Goal: Information Seeking & Learning: Learn about a topic

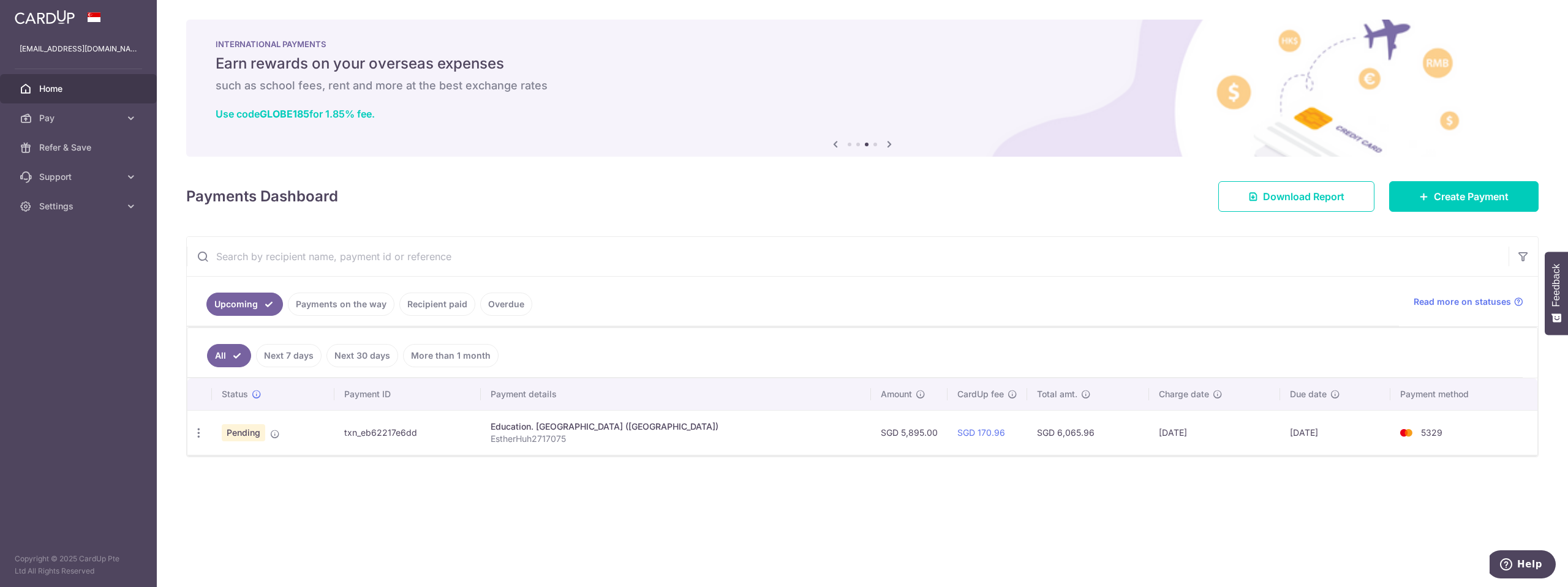
click at [485, 205] on div "Payments Dashboard Download Report Create Payment" at bounding box center [862, 194] width 1353 height 36
click at [484, 201] on div "Payments Dashboard Download Report Create Payment" at bounding box center [862, 194] width 1353 height 36
drag, startPoint x: 403, startPoint y: 121, endPoint x: 229, endPoint y: 100, distance: 175.3
click at [229, 100] on div "INTERNATIONAL PAYMENTS Earn rewards on your overseas expenses such as school fe…" at bounding box center [862, 81] width 1353 height 122
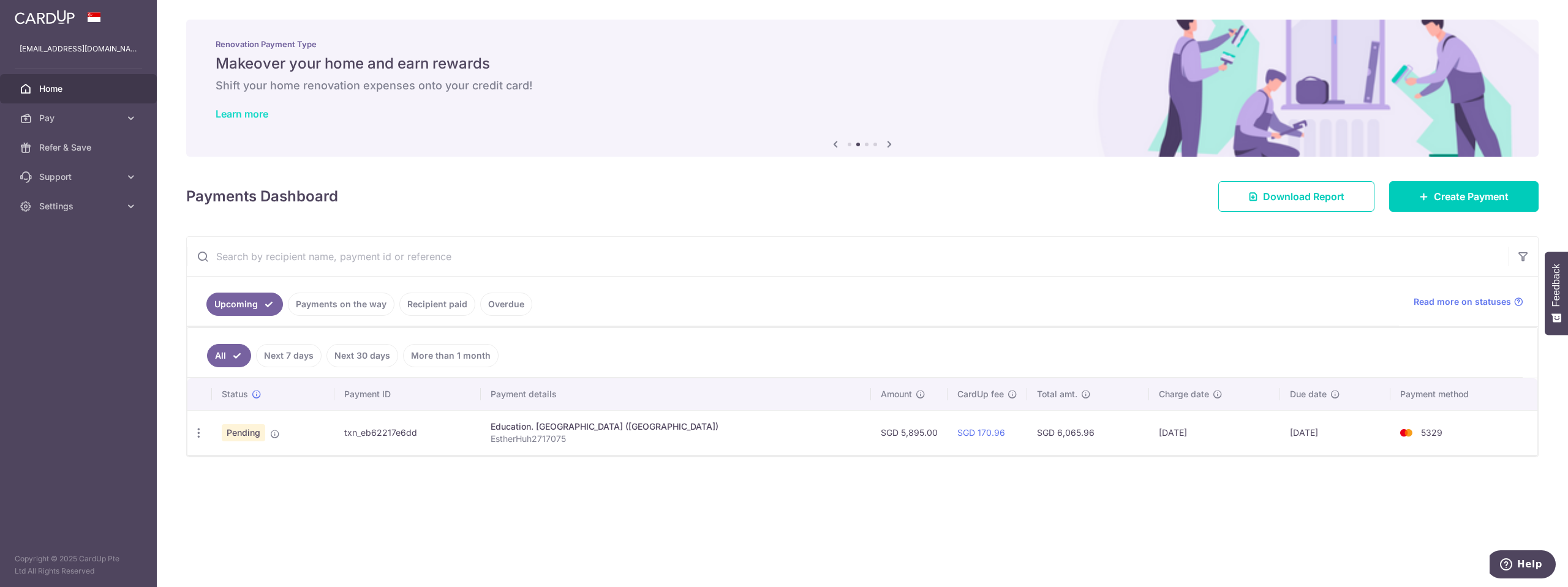
click at [250, 118] on link "Learn more" at bounding box center [242, 114] width 53 height 12
click at [835, 145] on icon at bounding box center [835, 144] width 15 height 15
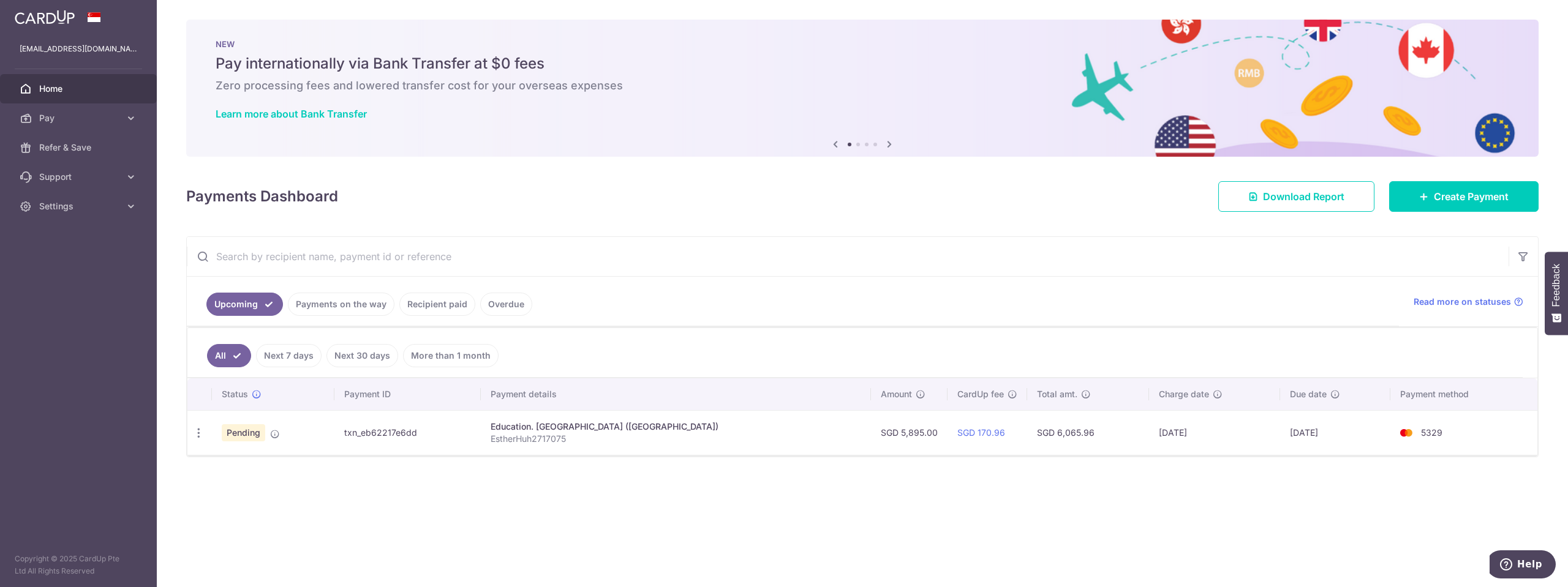
drag, startPoint x: 375, startPoint y: 65, endPoint x: 584, endPoint y: 67, distance: 209.0
click at [584, 67] on h5 "Pay internationally via Bank Transfer at $0 fees" at bounding box center [862, 64] width 1294 height 19
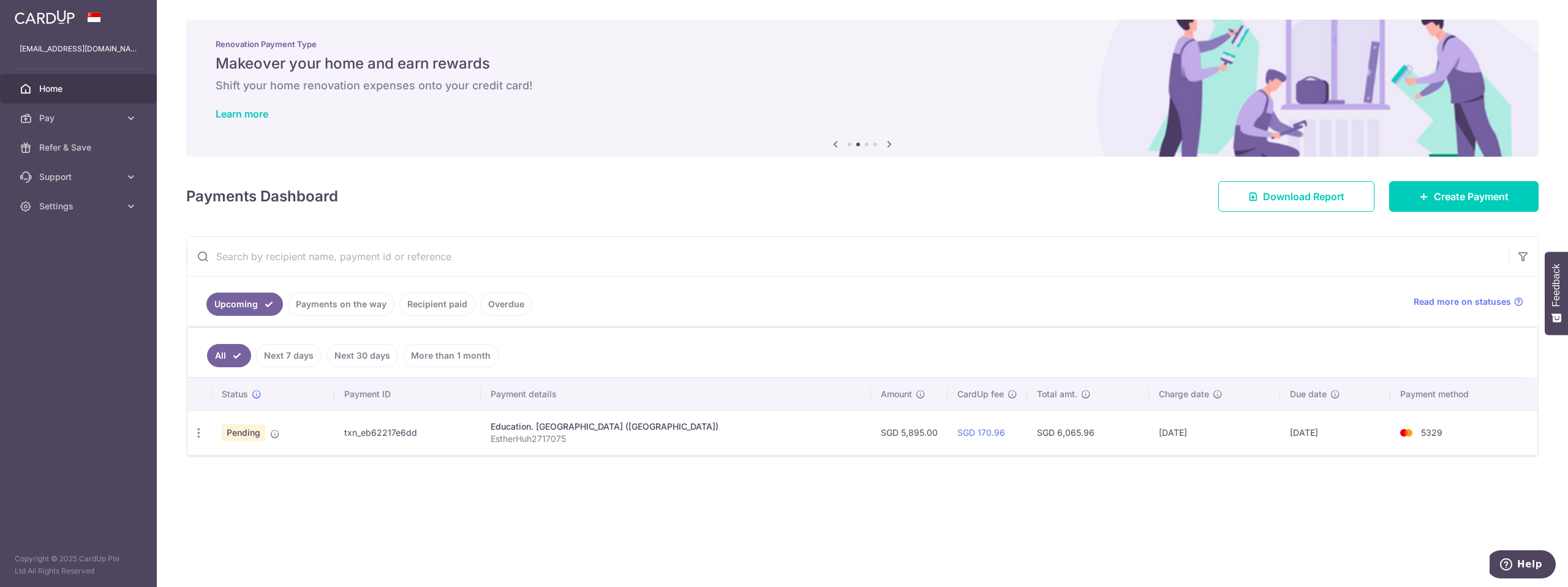
click at [605, 81] on h6 "Shift your home renovation expenses onto your credit card!" at bounding box center [862, 85] width 1294 height 15
click at [888, 144] on icon at bounding box center [889, 144] width 15 height 15
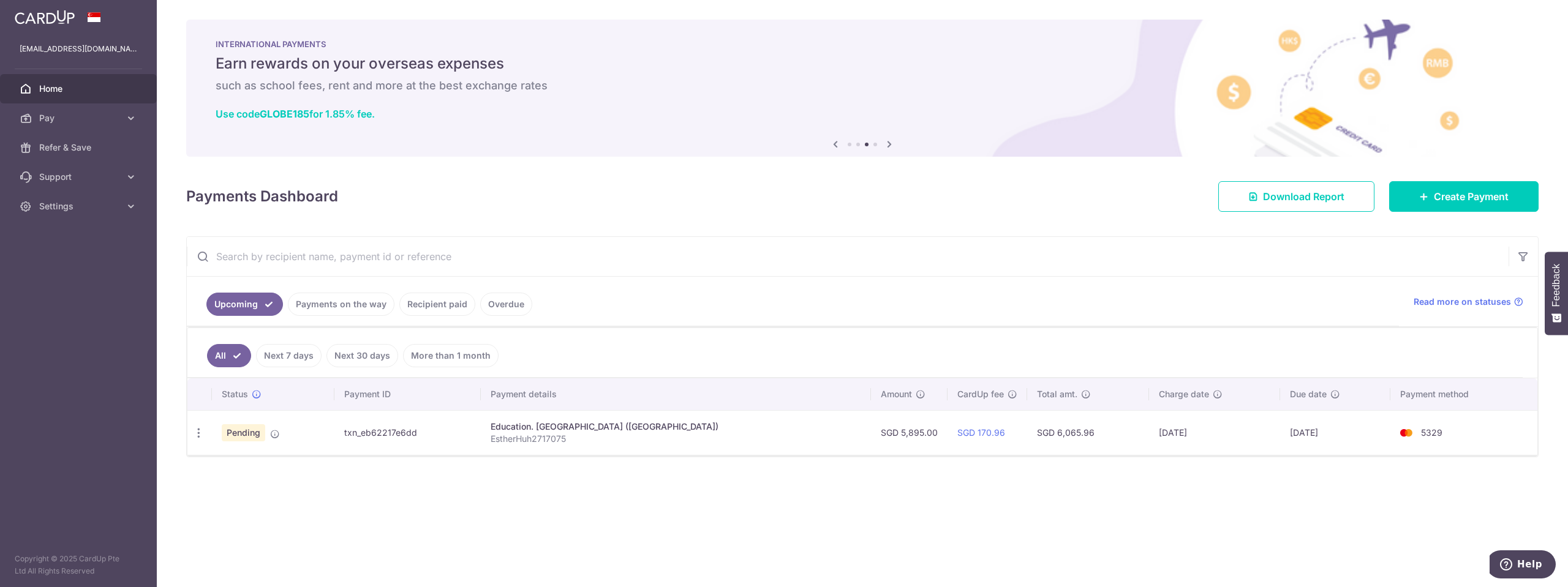
click at [891, 143] on icon at bounding box center [889, 144] width 15 height 15
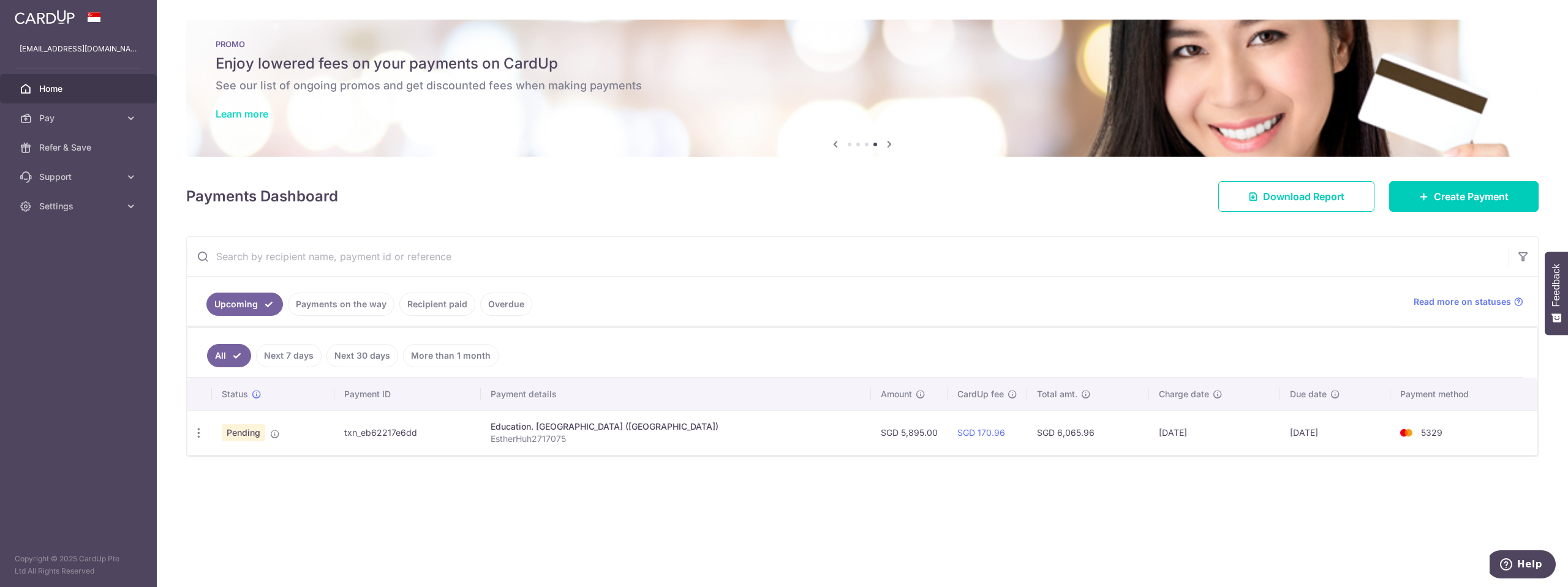
click at [257, 116] on link "Learn more" at bounding box center [242, 114] width 53 height 12
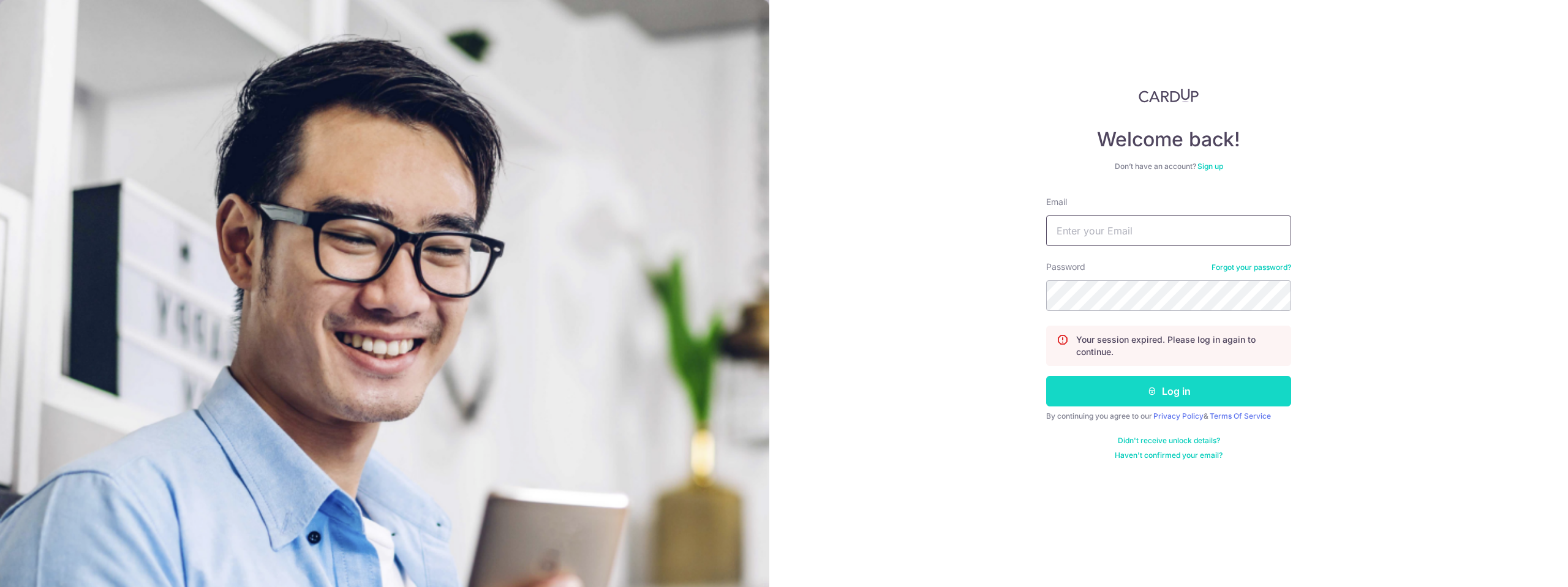
type input "[EMAIL_ADDRESS][DOMAIN_NAME]"
click at [1146, 386] on button "Log in" at bounding box center [1169, 391] width 245 height 31
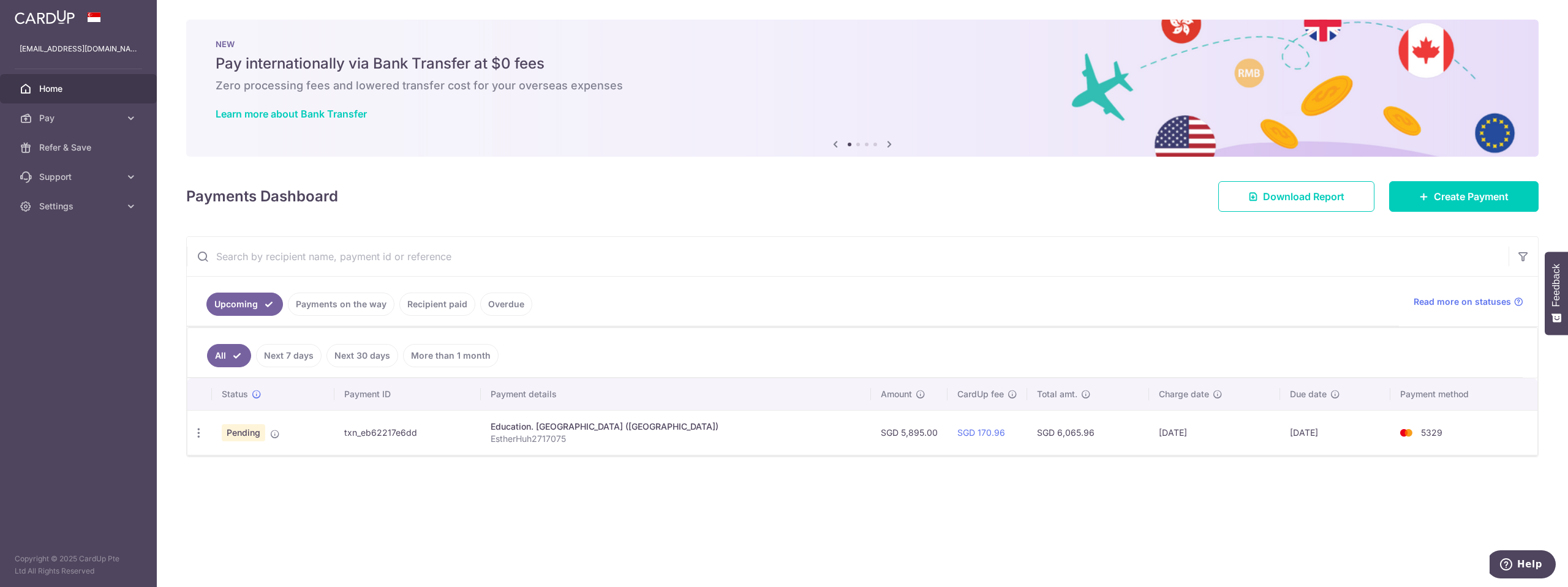
click at [887, 141] on icon at bounding box center [889, 144] width 15 height 15
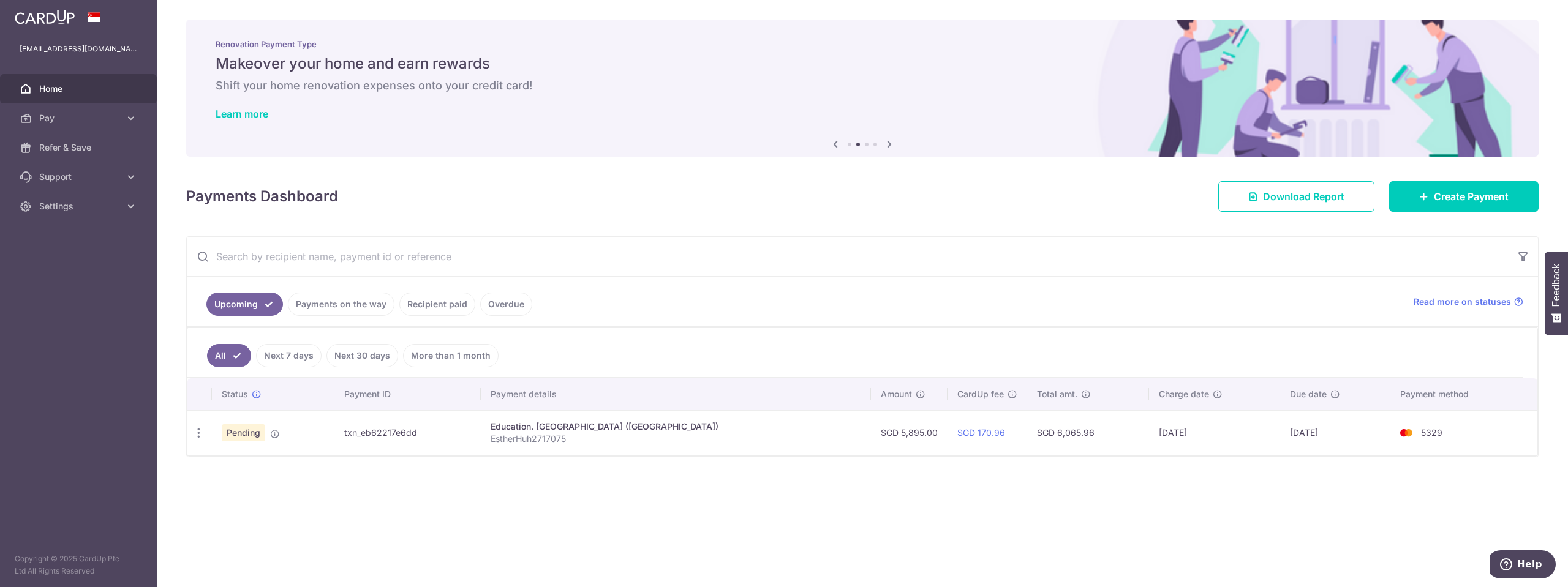
click at [894, 146] on icon at bounding box center [889, 144] width 15 height 15
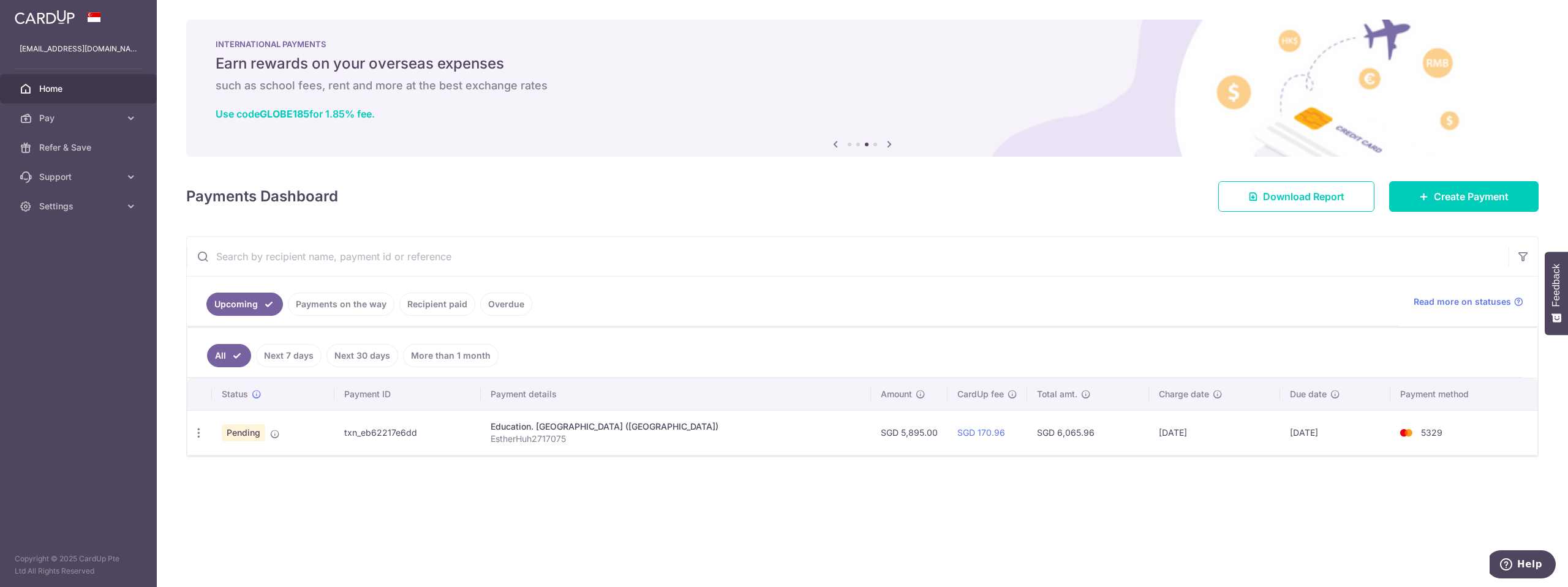
click at [894, 146] on icon at bounding box center [889, 144] width 15 height 15
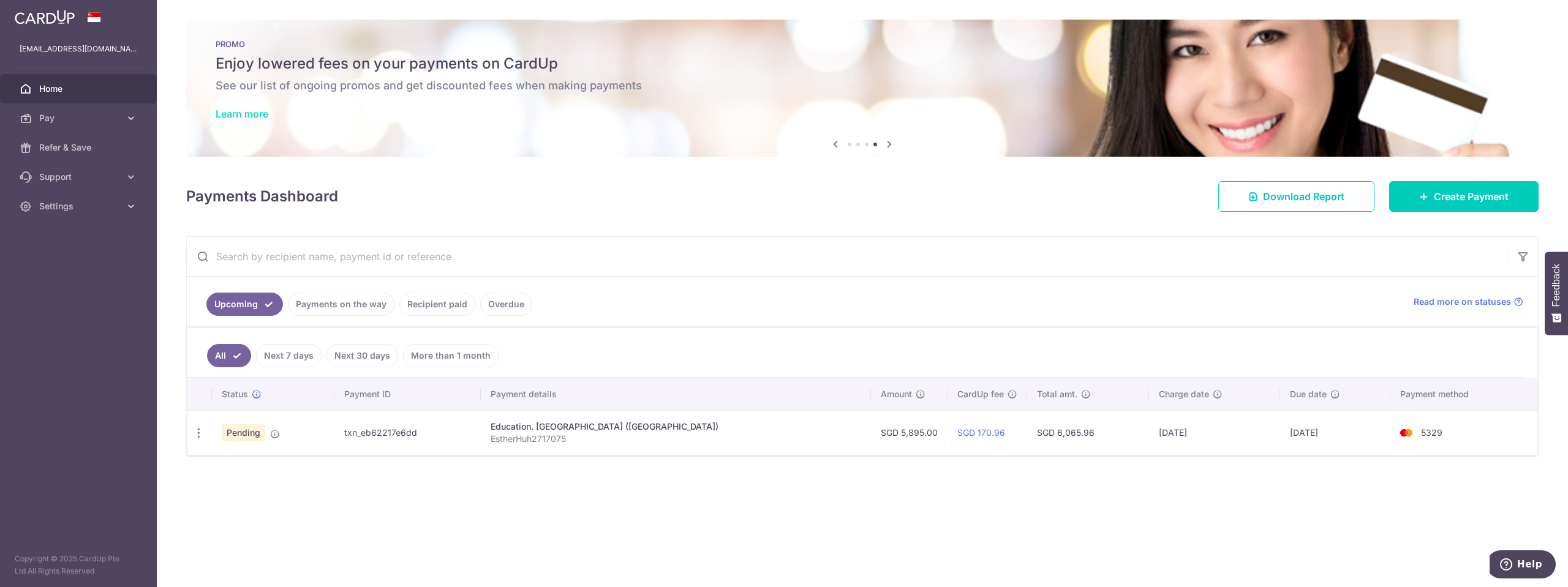
click at [259, 114] on link "Learn more" at bounding box center [242, 114] width 53 height 12
